Goal: Task Accomplishment & Management: Use online tool/utility

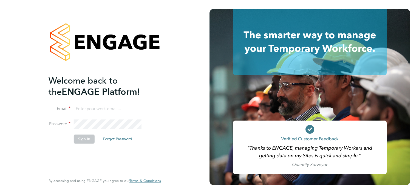
click at [106, 110] on input at bounding box center [108, 109] width 68 height 10
type input "[PERSON_NAME][EMAIL_ADDRESS][PERSON_NAME][PERSON_NAME][DOMAIN_NAME]"
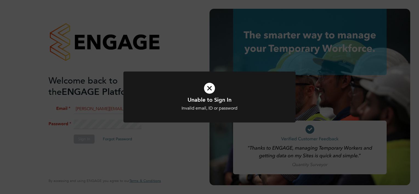
drag, startPoint x: 213, startPoint y: 91, endPoint x: 209, endPoint y: 90, distance: 3.8
click at [211, 90] on icon at bounding box center [209, 88] width 143 height 21
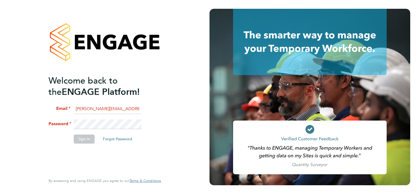
click at [30, 113] on div "Welcome back to the ENGAGE Platform! Email [PERSON_NAME][EMAIL_ADDRESS][PERSON_…" at bounding box center [104, 97] width 209 height 194
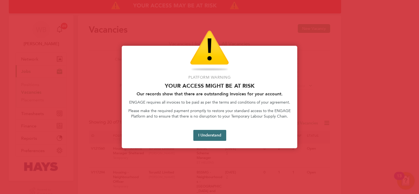
click at [206, 135] on button "I Understand" at bounding box center [209, 135] width 33 height 11
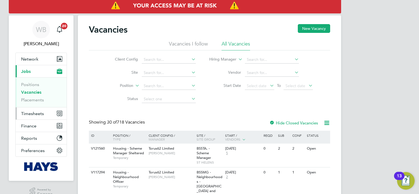
click at [39, 112] on span "Timesheets" at bounding box center [32, 113] width 23 height 5
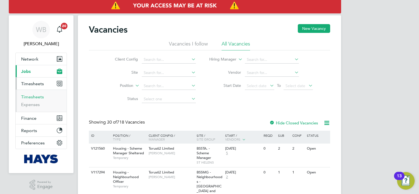
click at [39, 96] on link "Timesheets" at bounding box center [32, 96] width 23 height 5
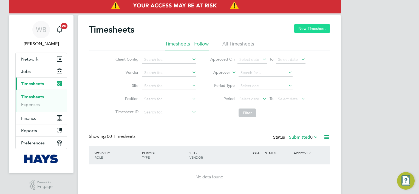
click at [311, 30] on button "New Timesheet" at bounding box center [312, 28] width 36 height 9
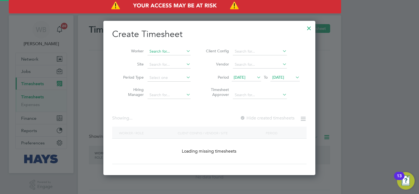
scroll to position [1190, 212]
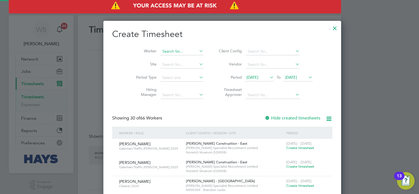
click at [174, 53] on input at bounding box center [181, 52] width 43 height 8
click at [183, 58] on b "Se" at bounding box center [185, 58] width 4 height 5
type input "James Seward"
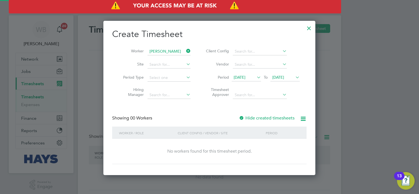
scroll to position [154, 212]
click at [273, 123] on div "Showing 00 Workers Hide created timesheets" at bounding box center [209, 120] width 194 height 11
click at [271, 120] on label "Hide created timesheets" at bounding box center [267, 117] width 56 height 5
click at [271, 118] on label "Hide created timesheets" at bounding box center [267, 117] width 56 height 5
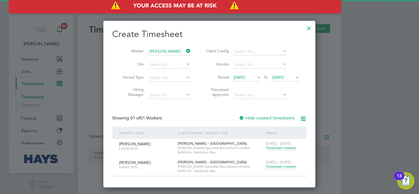
scroll to position [166, 212]
click at [280, 167] on span "Timesheet created" at bounding box center [281, 166] width 30 height 5
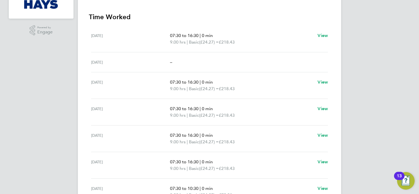
scroll to position [164, 0]
